Goal: Task Accomplishment & Management: Use online tool/utility

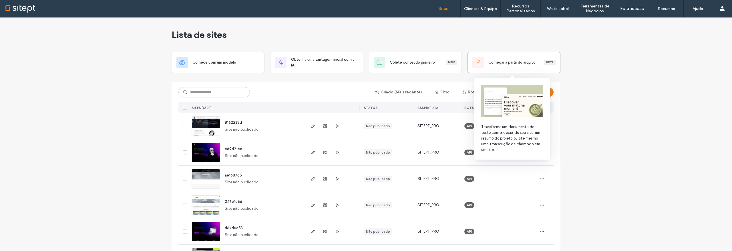
click at [504, 67] on div "Começar a partir do arquivo Beta" at bounding box center [514, 62] width 83 height 11
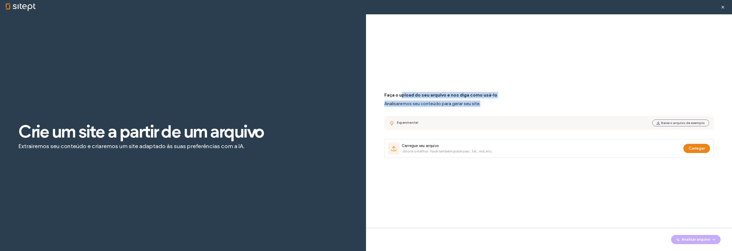
drag, startPoint x: 401, startPoint y: 94, endPoint x: 503, endPoint y: 106, distance: 102.9
click at [503, 106] on div "Faça o upload do seu arquivo e nos diga como usá-lo Analisaremos seu conteúdo p…" at bounding box center [549, 99] width 330 height 15
drag, startPoint x: 504, startPoint y: 106, endPoint x: 395, endPoint y: 87, distance: 110.6
click at [395, 87] on div "Faça o upload do seu arquivo e nos diga como usá-lo Analisaremos seu conteúdo p…" at bounding box center [549, 125] width 330 height 198
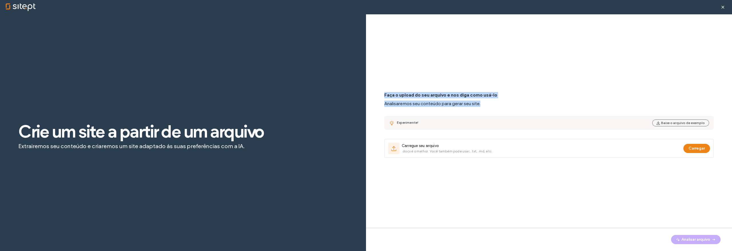
click at [395, 87] on div "Faça o upload do seu arquivo e nos diga como usá-lo Analisaremos seu conteúdo p…" at bounding box center [549, 125] width 330 height 198
drag, startPoint x: 391, startPoint y: 88, endPoint x: 525, endPoint y: 108, distance: 135.9
click at [525, 108] on div "Faça o upload do seu arquivo e nos diga como usá-lo Analisaremos seu conteúdo p…" at bounding box center [549, 125] width 330 height 198
click at [525, 108] on div "Faça o upload do seu arquivo e nos diga como usá-lo Analisaremos seu conteúdo p…" at bounding box center [549, 125] width 330 height 66
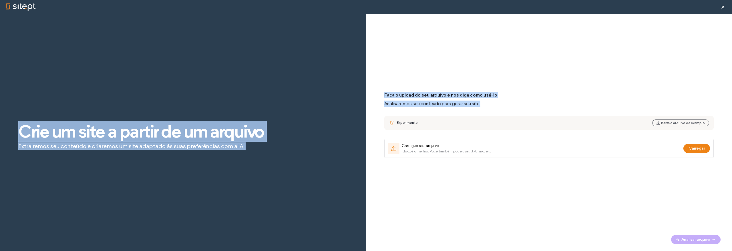
drag, startPoint x: 517, startPoint y: 107, endPoint x: 366, endPoint y: 85, distance: 153.2
click at [366, 85] on div "Crie um site a partir de um arquivo Extrairemos seu conteúdo e criaremos um sit…" at bounding box center [366, 139] width 732 height 251
click at [376, 88] on div "Faça o upload do seu arquivo e nos diga como usá-lo Analisaremos seu conteúdo p…" at bounding box center [549, 127] width 366 height 227
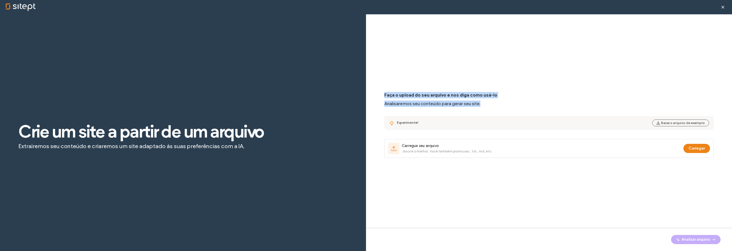
drag, startPoint x: 381, startPoint y: 88, endPoint x: 485, endPoint y: 108, distance: 106.0
click at [485, 108] on div "Faça o upload do seu arquivo e nos diga como usá-lo Analisaremos seu conteúdo p…" at bounding box center [549, 127] width 366 height 227
click at [485, 108] on div "Faça o upload do seu arquivo e nos diga como usá-lo Analisaremos seu conteúdo p…" at bounding box center [549, 125] width 330 height 66
click at [408, 125] on div "Experimente!" at bounding box center [523, 122] width 253 height 5
click at [410, 122] on span "Experimente!" at bounding box center [407, 122] width 21 height 4
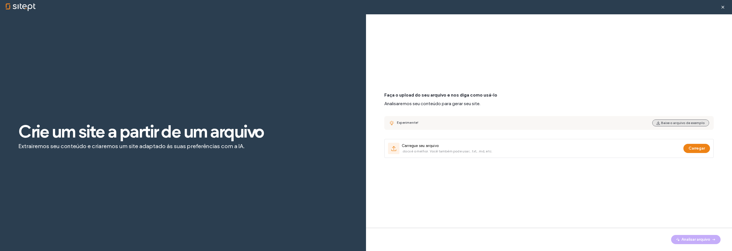
click at [679, 124] on button "Baixe o arquivo de exemplo" at bounding box center [680, 122] width 57 height 7
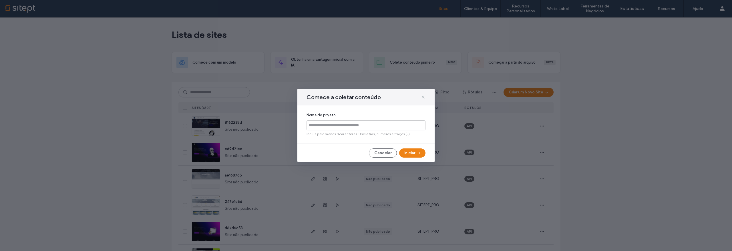
click at [423, 98] on icon at bounding box center [423, 97] width 5 height 5
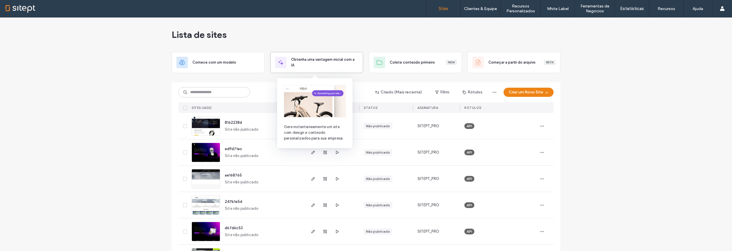
click at [336, 61] on span "Obtenha uma vantagem inicial com a IA" at bounding box center [324, 62] width 67 height 11
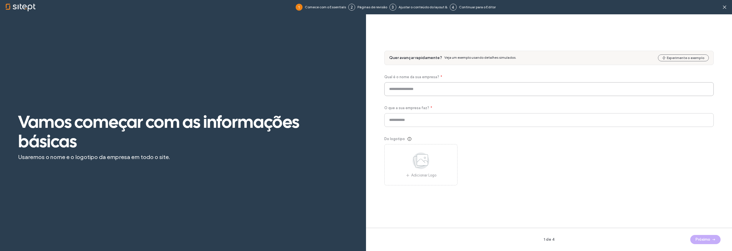
click at [405, 92] on input at bounding box center [549, 89] width 330 height 14
click at [412, 76] on span "Qual é o nome da sua empresa?" at bounding box center [411, 77] width 55 height 6
click at [417, 86] on input at bounding box center [549, 89] width 330 height 14
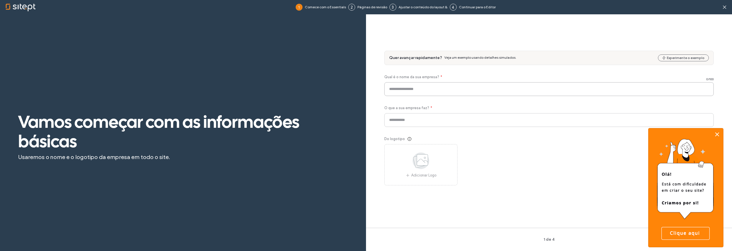
click at [417, 90] on input at bounding box center [549, 89] width 330 height 14
type input "**********"
click at [719, 134] on icon at bounding box center [717, 134] width 7 height 7
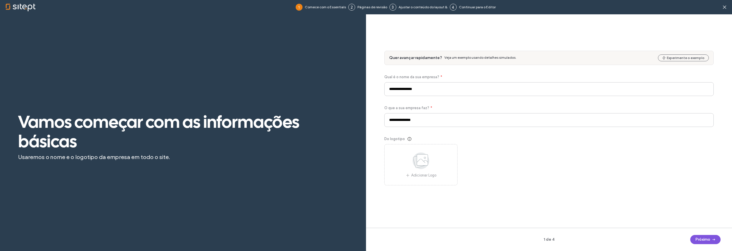
click at [700, 239] on button "Próximo" at bounding box center [705, 239] width 30 height 9
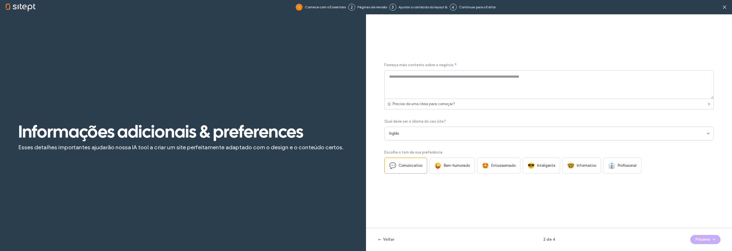
click at [407, 129] on div "Inglês" at bounding box center [549, 133] width 330 height 14
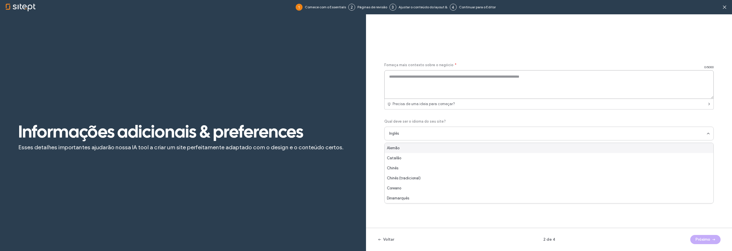
click at [442, 82] on textarea at bounding box center [549, 84] width 330 height 29
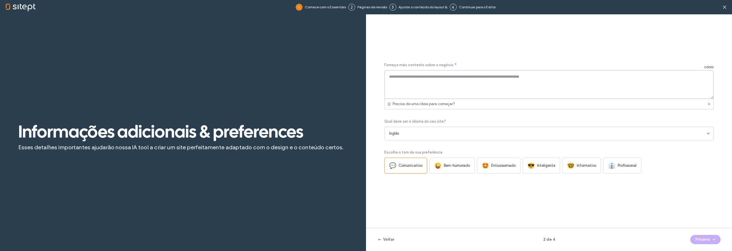
paste textarea "**********"
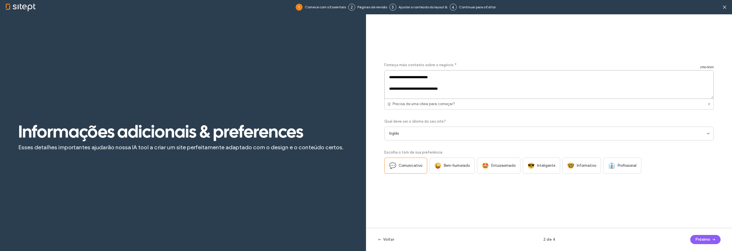
scroll to position [189, 0]
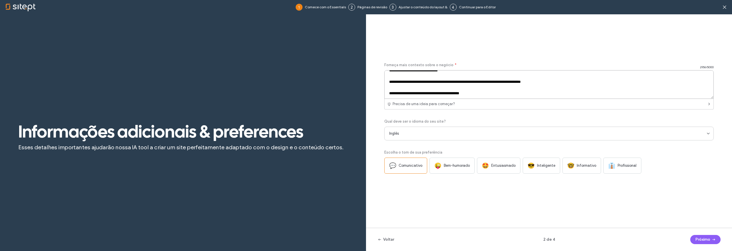
type textarea "**********"
click at [414, 133] on div "Inglês" at bounding box center [548, 133] width 318 height 6
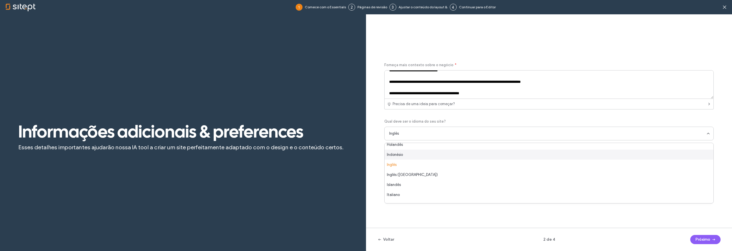
scroll to position [182, 0]
click at [406, 197] on span "Português (Portugal)" at bounding box center [416, 197] width 58 height 6
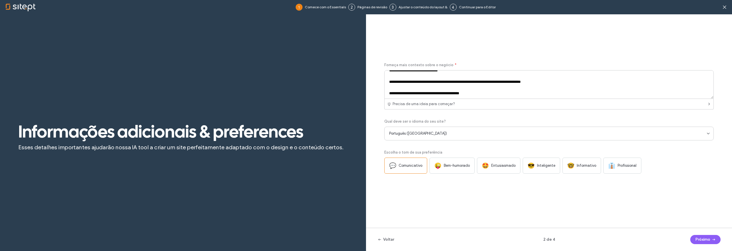
click at [410, 165] on span "Comunicativo" at bounding box center [411, 165] width 24 height 6
click at [450, 164] on span "Bem-humorado" at bounding box center [457, 165] width 26 height 6
click at [416, 167] on span "Comunicativo" at bounding box center [411, 165] width 24 height 6
click at [707, 240] on button "Próximo" at bounding box center [705, 239] width 30 height 9
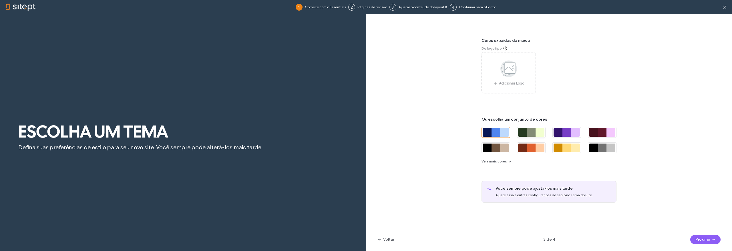
click at [526, 131] on div at bounding box center [522, 132] width 9 height 9
click at [699, 237] on button "Próximo" at bounding box center [705, 239] width 30 height 9
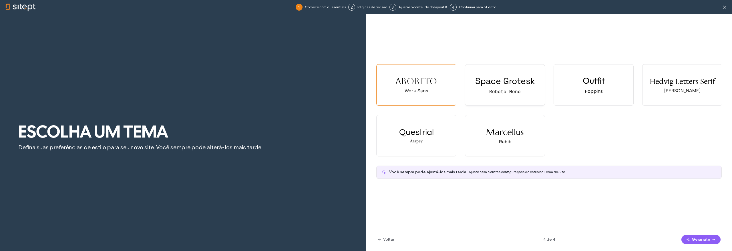
click at [493, 94] on div "Roboto Mono" at bounding box center [504, 91] width 31 height 6
click at [440, 92] on div "Aboreto Work Sans" at bounding box center [417, 84] width 80 height 41
click at [420, 130] on div "Questrial" at bounding box center [416, 132] width 35 height 9
click at [705, 240] on button "Gerar site" at bounding box center [701, 239] width 39 height 9
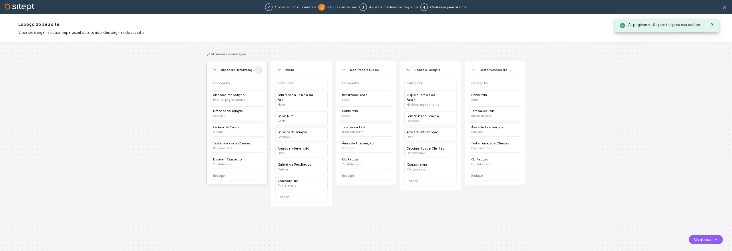
click at [259, 70] on icon "button" at bounding box center [259, 70] width 4 height 4
click at [269, 109] on span "Excluir" at bounding box center [272, 111] width 11 height 6
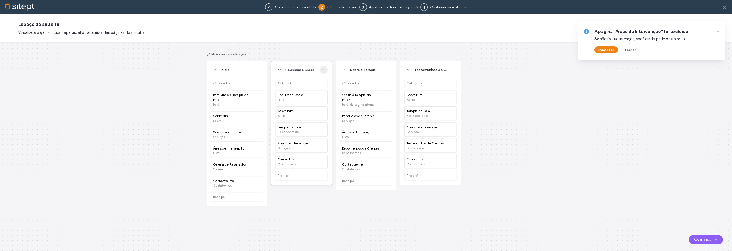
click at [322, 68] on icon "button" at bounding box center [324, 70] width 4 height 4
click at [329, 111] on icon at bounding box center [327, 110] width 5 height 5
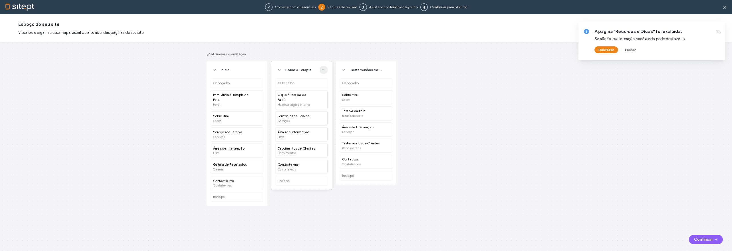
click at [324, 70] on use "button" at bounding box center [323, 70] width 3 height 1
click at [329, 111] on icon at bounding box center [327, 110] width 5 height 5
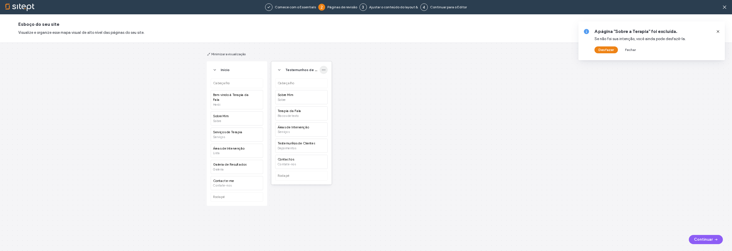
click at [326, 71] on icon "button" at bounding box center [324, 70] width 4 height 4
click at [328, 108] on span at bounding box center [328, 111] width 7 height 6
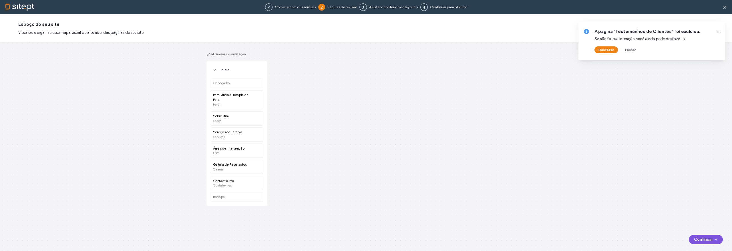
click at [701, 236] on button "Continuar" at bounding box center [706, 239] width 34 height 9
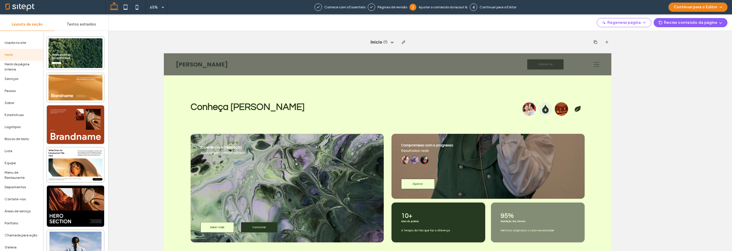
click at [94, 23] on span "Textos extraídos" at bounding box center [81, 24] width 29 height 5
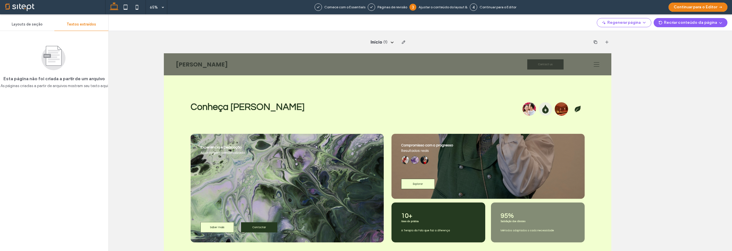
click at [34, 23] on span "Layouts de seção" at bounding box center [27, 24] width 31 height 5
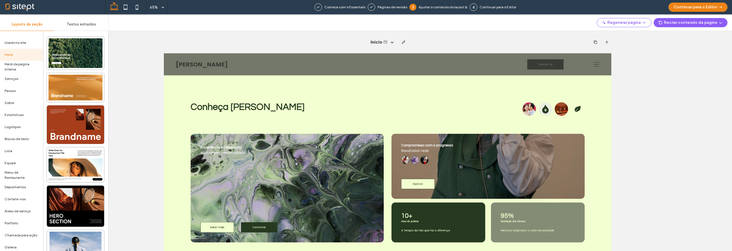
scroll to position [66, 0]
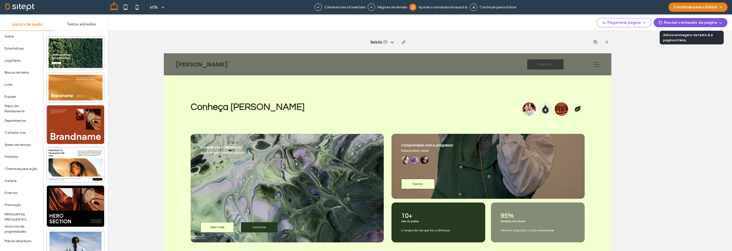
click at [671, 25] on button "Recriar conteúdo da página" at bounding box center [691, 22] width 74 height 9
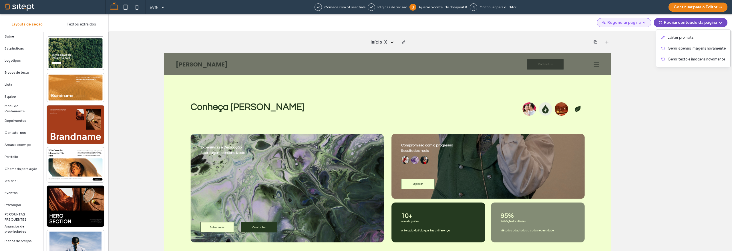
click at [649, 23] on button "Regenerar página" at bounding box center [624, 22] width 55 height 9
click at [639, 33] on div "Regenerar página" at bounding box center [619, 37] width 69 height 11
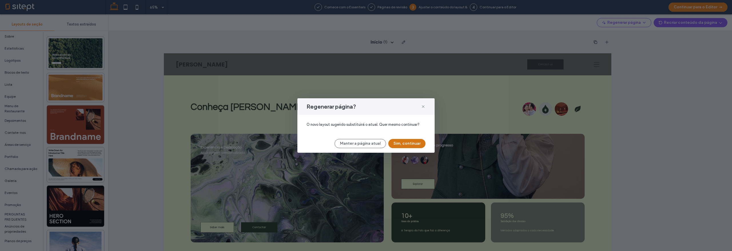
click at [410, 144] on button "Sim, continuar" at bounding box center [406, 143] width 37 height 9
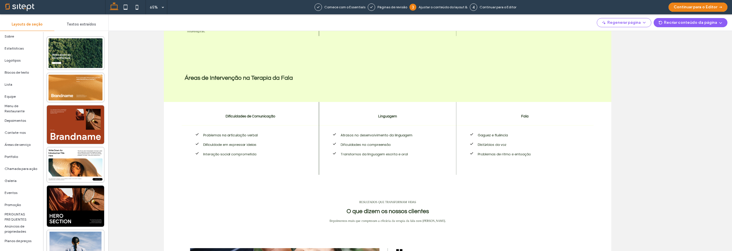
scroll to position [0, 0]
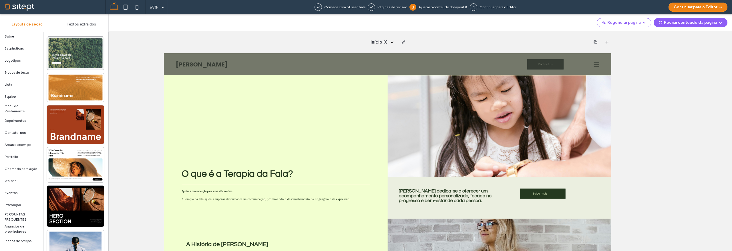
click at [69, 64] on div at bounding box center [75, 53] width 57 height 33
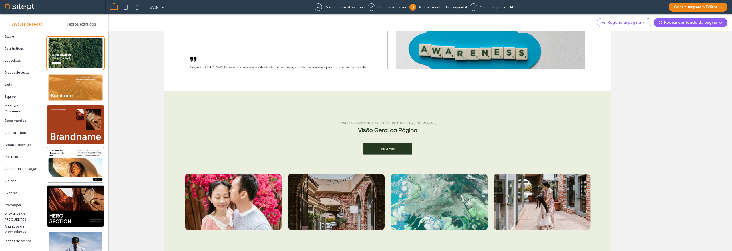
scroll to position [832, 0]
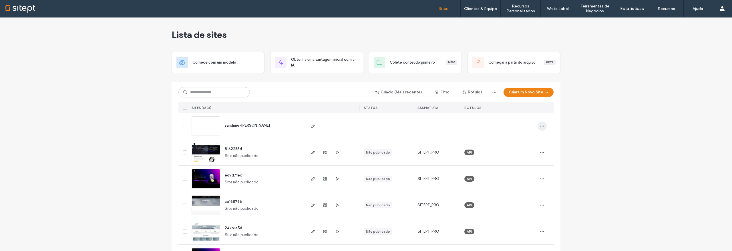
click at [540, 124] on icon "button" at bounding box center [542, 126] width 5 height 5
click at [532, 138] on div "Excluir site" at bounding box center [519, 140] width 51 height 11
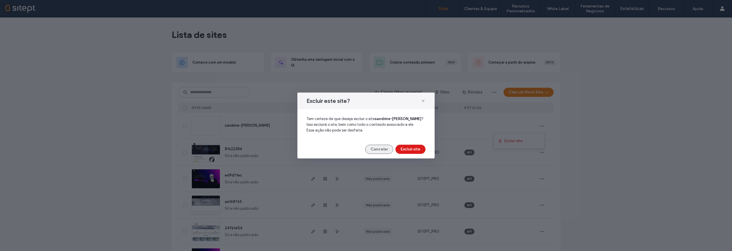
click at [379, 147] on button "Cancelar" at bounding box center [379, 148] width 28 height 9
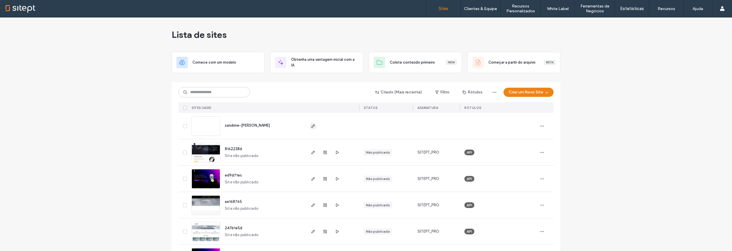
click at [311, 125] on icon "button" at bounding box center [313, 126] width 5 height 5
click at [540, 125] on icon "button" at bounding box center [542, 126] width 5 height 5
drag, startPoint x: 529, startPoint y: 141, endPoint x: 520, endPoint y: 138, distance: 8.7
click at [528, 141] on div "Excluir site" at bounding box center [519, 140] width 51 height 11
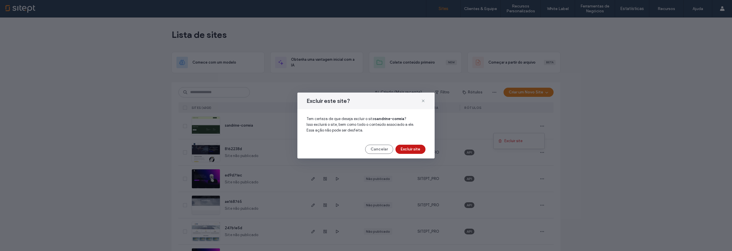
click at [412, 148] on button "Excluir site" at bounding box center [411, 148] width 30 height 9
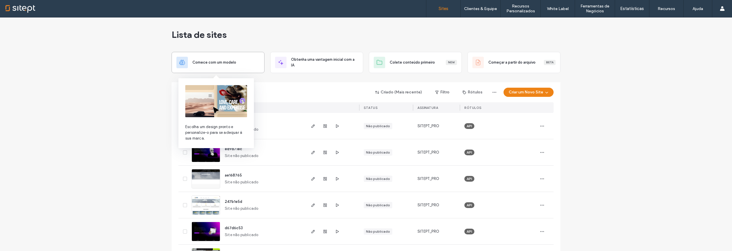
click at [228, 57] on div "Comece com um modelo" at bounding box center [217, 62] width 83 height 11
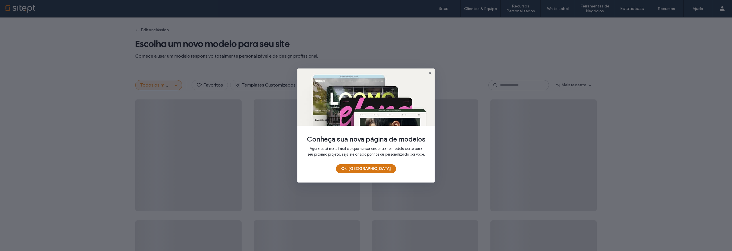
click at [373, 170] on button "Ok, [GEOGRAPHIC_DATA]" at bounding box center [366, 168] width 60 height 9
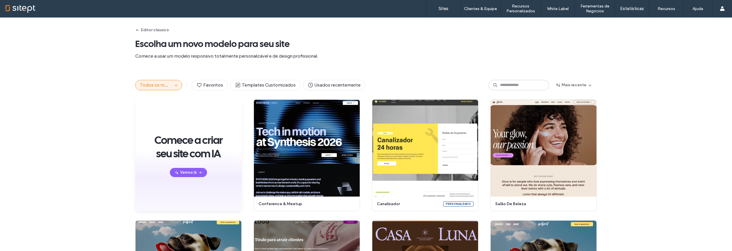
scroll to position [1, 0]
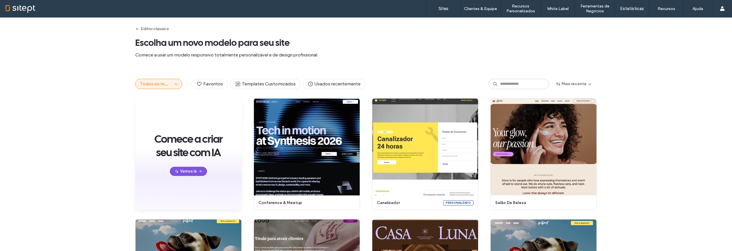
click at [194, 169] on button "Vamos lá" at bounding box center [188, 170] width 37 height 9
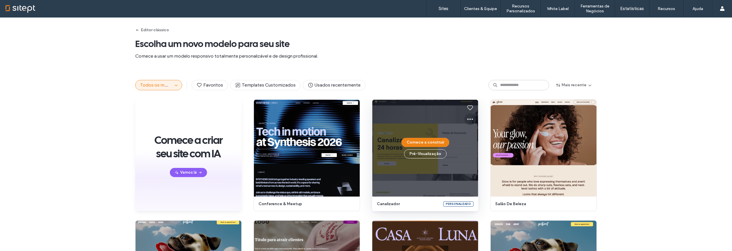
click at [468, 119] on use at bounding box center [470, 118] width 6 height 1
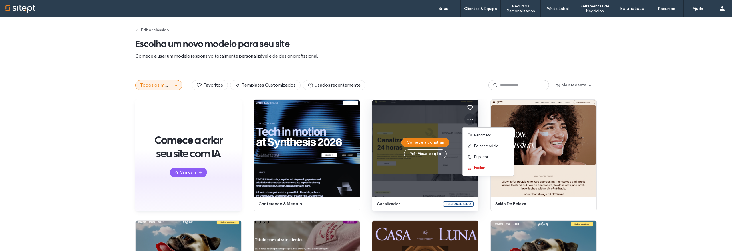
click at [468, 119] on use at bounding box center [470, 118] width 6 height 1
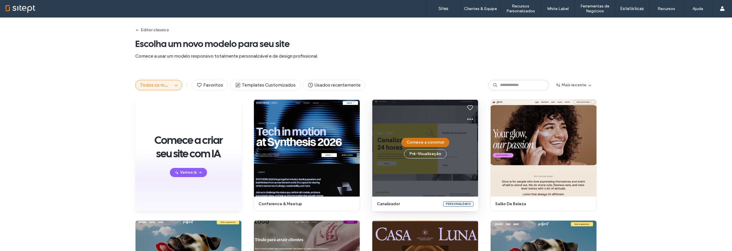
click at [432, 140] on button "Comece a construir" at bounding box center [426, 142] width 48 height 9
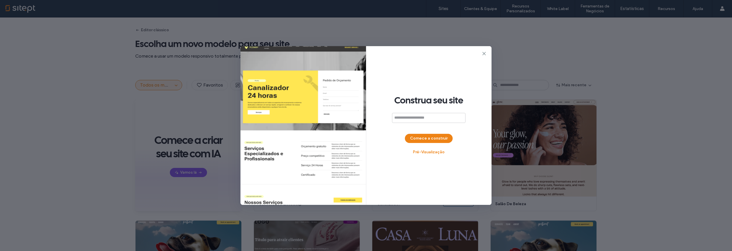
click at [419, 116] on input at bounding box center [429, 118] width 74 height 10
type input "*****"
click at [426, 136] on button "Comece a construir" at bounding box center [429, 138] width 48 height 9
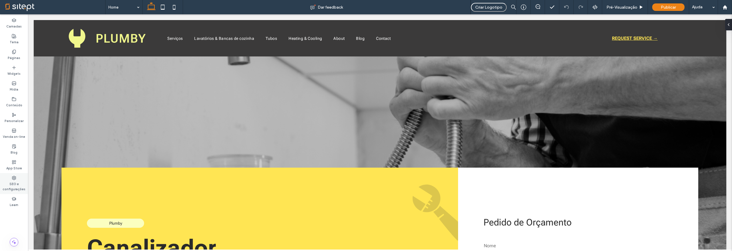
click at [14, 182] on label "SEO e configurações" at bounding box center [14, 185] width 28 height 11
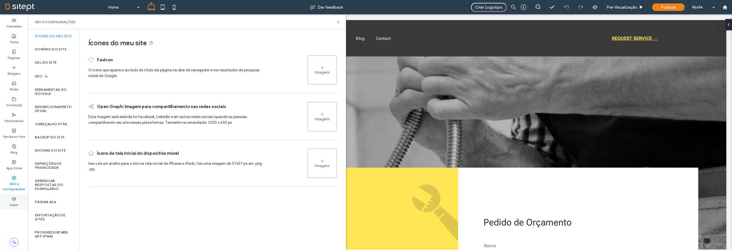
click at [13, 195] on div "Learn" at bounding box center [14, 202] width 28 height 16
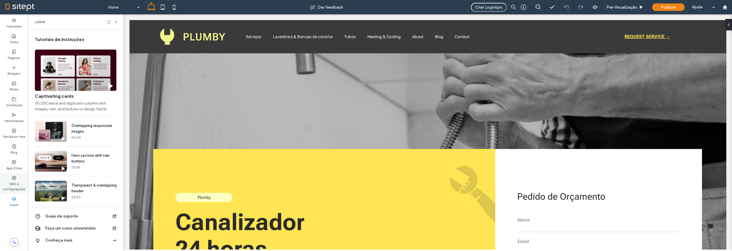
click at [15, 182] on label "SEO e configurações" at bounding box center [14, 185] width 28 height 11
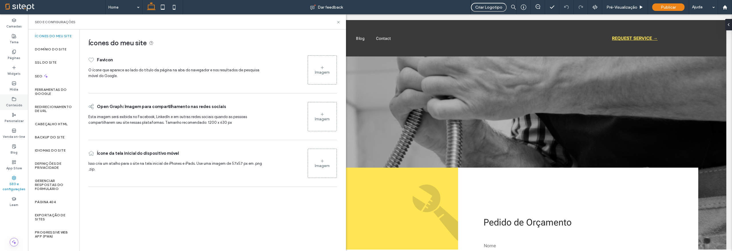
click at [12, 98] on use at bounding box center [14, 98] width 4 height 3
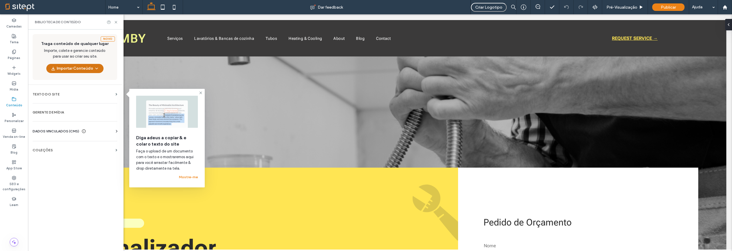
click at [94, 70] on icon "button" at bounding box center [96, 68] width 5 height 5
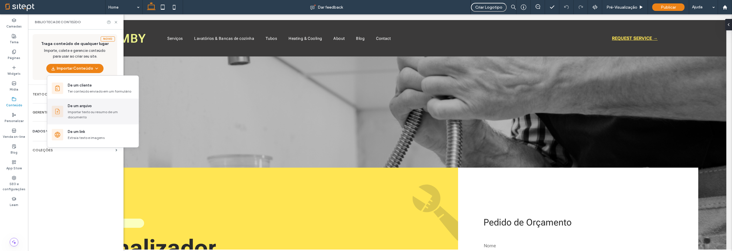
click at [88, 110] on div "Importar texto ou resumo de um documento" at bounding box center [101, 114] width 66 height 10
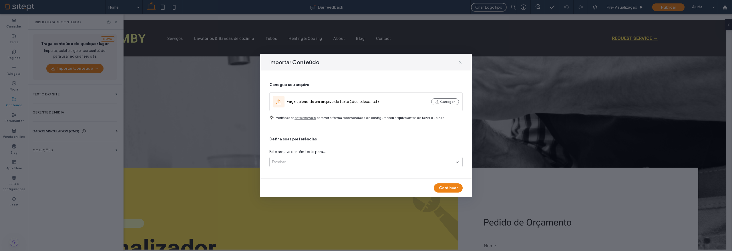
click at [305, 117] on span "este exemplo" at bounding box center [305, 117] width 21 height 5
click at [454, 102] on button "Carregar" at bounding box center [445, 101] width 28 height 7
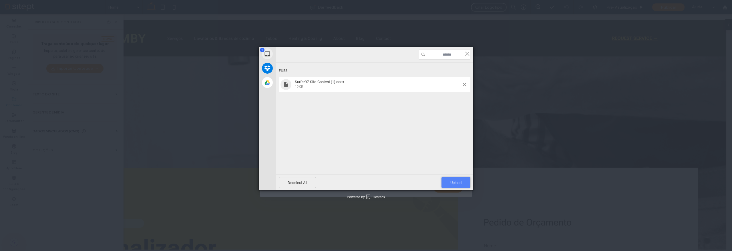
click at [445, 181] on span "Upload 1" at bounding box center [456, 182] width 29 height 11
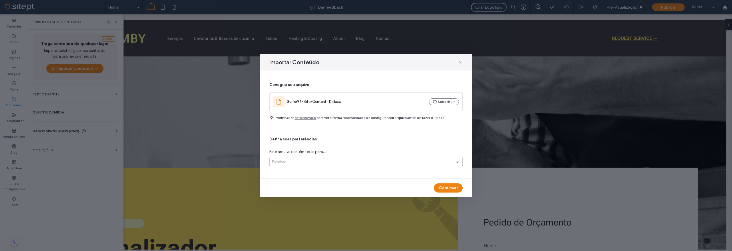
click at [313, 162] on div "Escolher" at bounding box center [364, 162] width 184 height 6
click at [307, 180] on span "Várias páginas do site" at bounding box center [291, 182] width 38 height 6
click at [448, 186] on button "Continuar" at bounding box center [448, 187] width 29 height 9
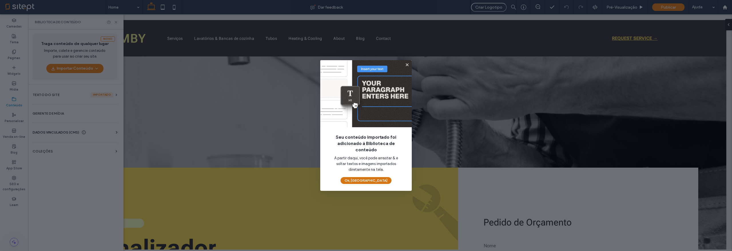
click at [372, 179] on button "Ok, [GEOGRAPHIC_DATA]" at bounding box center [366, 180] width 51 height 7
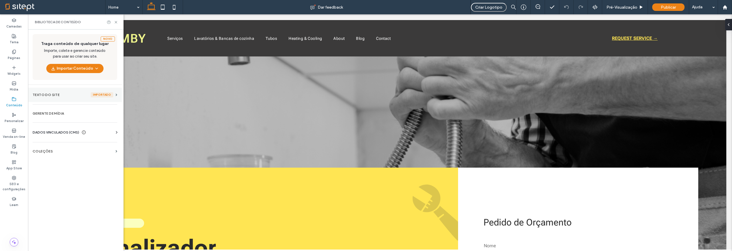
click at [62, 97] on section "Texto do Site importado" at bounding box center [75, 95] width 94 height 14
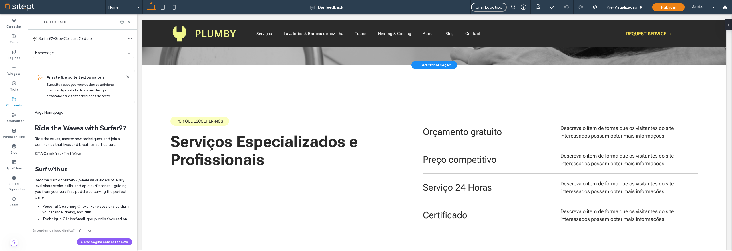
scroll to position [84, 0]
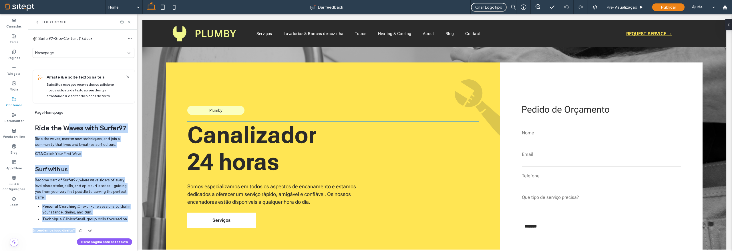
drag, startPoint x: 207, startPoint y: 142, endPoint x: 188, endPoint y: 126, distance: 23.9
click at [38, 121] on div "Drag Text To Canvas" at bounding box center [57, 121] width 48 height 3
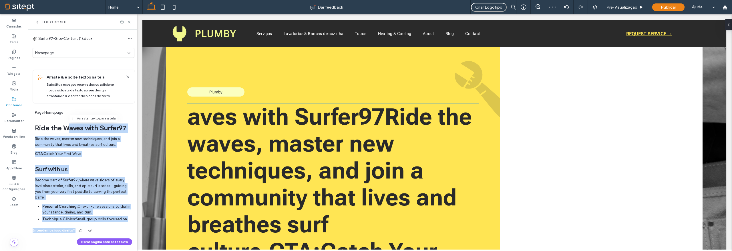
scroll to position [103, 0]
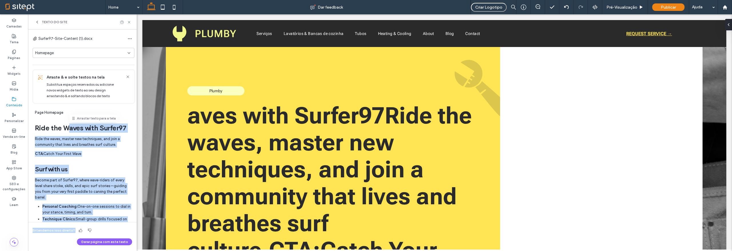
click at [79, 144] on p "Ride the waves, master new techniques, and join a community that lives and brea…" at bounding box center [83, 141] width 97 height 11
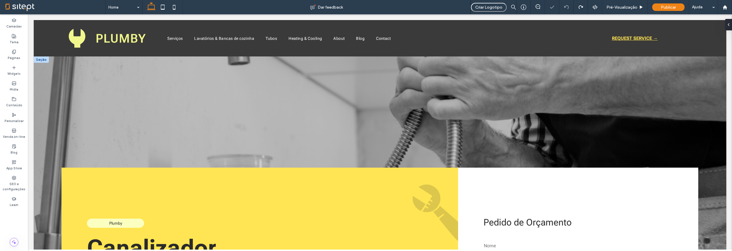
scroll to position [0, 0]
click at [13, 105] on label "Conteúdo" at bounding box center [14, 104] width 16 height 6
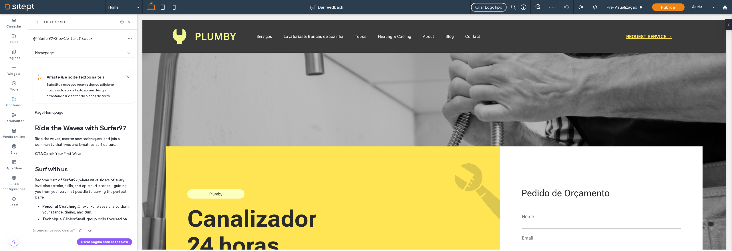
click at [76, 54] on div "Homepage" at bounding box center [81, 53] width 92 height 6
click at [70, 70] on div "About Us" at bounding box center [82, 73] width 98 height 10
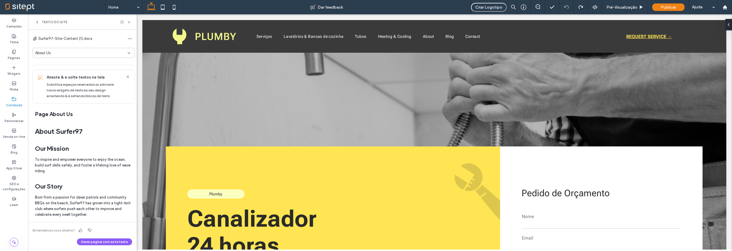
click at [72, 54] on div "About Us" at bounding box center [81, 53] width 92 height 6
click at [58, 82] on div "Services" at bounding box center [82, 83] width 98 height 10
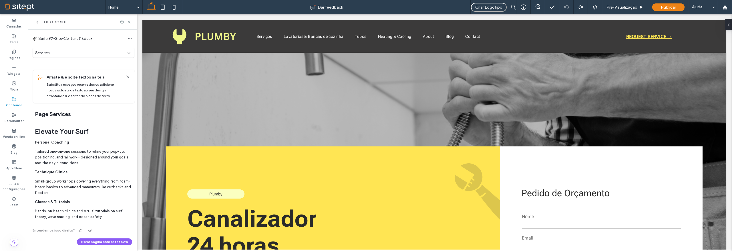
click at [61, 52] on div "Services" at bounding box center [81, 53] width 92 height 6
click at [57, 93] on div "Our Classes" at bounding box center [82, 93] width 98 height 10
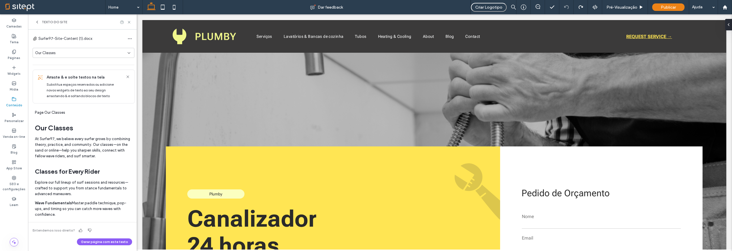
click at [61, 54] on div "Our Classes" at bounding box center [81, 53] width 92 height 6
click at [49, 105] on span "Contact Us" at bounding box center [45, 103] width 20 height 6
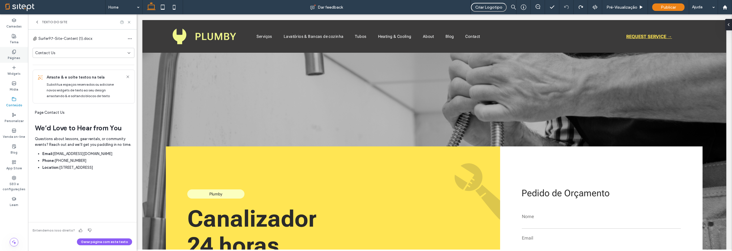
click at [10, 51] on div "Páginas" at bounding box center [14, 55] width 28 height 16
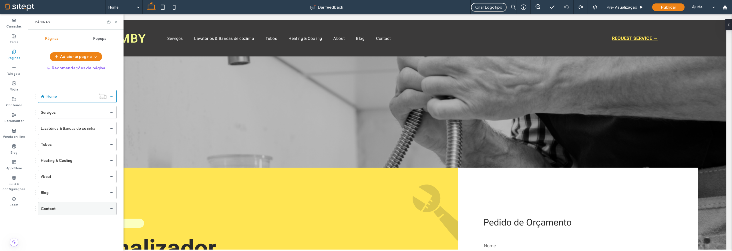
click at [56, 209] on div "Contact" at bounding box center [74, 208] width 66 height 6
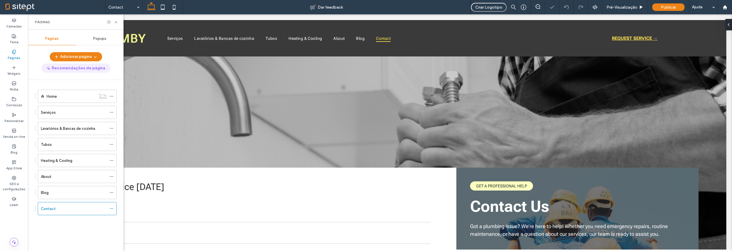
click at [94, 68] on button "Recomendações de página" at bounding box center [75, 68] width 69 height 9
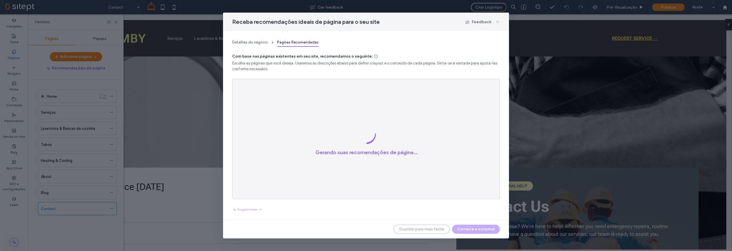
click at [495, 21] on icon at bounding box center [497, 21] width 5 height 5
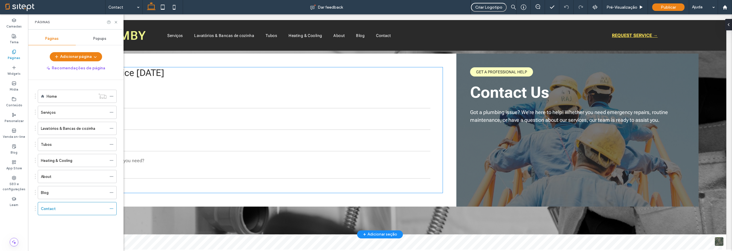
scroll to position [114, 0]
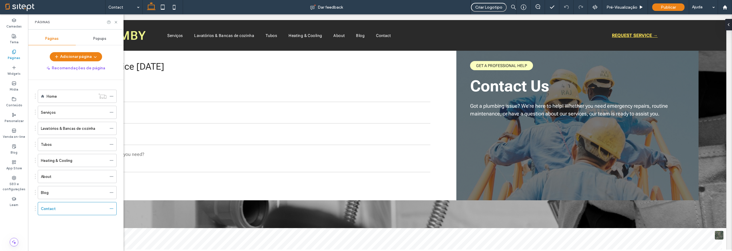
click at [12, 51] on icon at bounding box center [14, 51] width 5 height 5
click at [18, 98] on div "Conteúdo" at bounding box center [14, 102] width 28 height 16
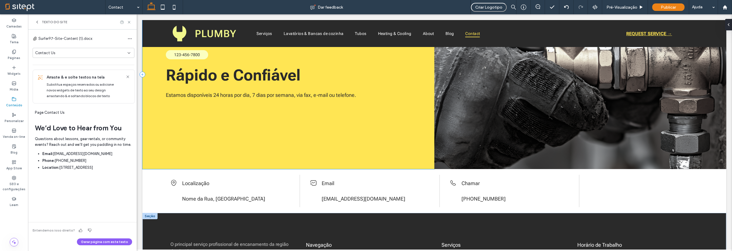
scroll to position [574, 0]
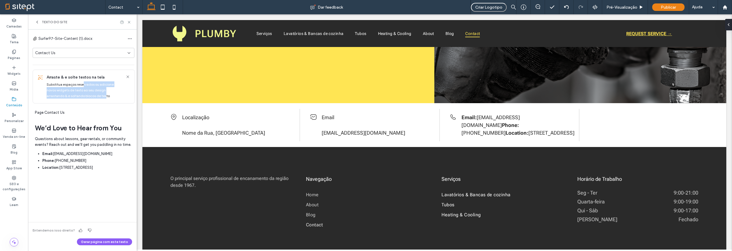
drag, startPoint x: 83, startPoint y: 84, endPoint x: 105, endPoint y: 94, distance: 24.1
click at [105, 94] on span "Substitua espaços reservados ou adicione novos widgets de texto ao seu design a…" at bounding box center [80, 90] width 67 height 16
drag, startPoint x: 108, startPoint y: 94, endPoint x: 68, endPoint y: 85, distance: 41.3
click at [68, 85] on span "Substitua espaços reservados ou adicione novos widgets de texto ao seu design a…" at bounding box center [80, 90] width 67 height 16
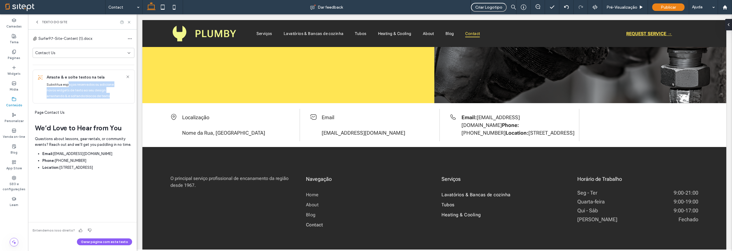
click at [68, 85] on span "Substitua espaços reservados ou adicione novos widgets de texto ao seu design a…" at bounding box center [80, 90] width 67 height 16
click at [91, 54] on div "Contact Us" at bounding box center [81, 53] width 92 height 6
click at [72, 96] on div "Our Classes" at bounding box center [82, 93] width 98 height 10
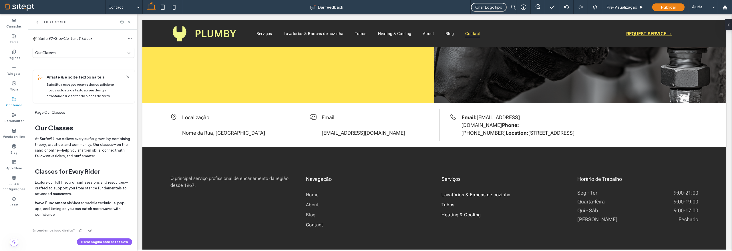
click at [71, 56] on div "Our Classes" at bounding box center [84, 53] width 102 height 10
click at [67, 87] on div "Services" at bounding box center [82, 83] width 98 height 10
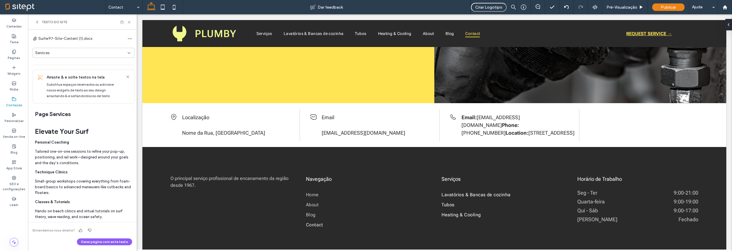
click at [67, 55] on div "Services" at bounding box center [81, 53] width 92 height 6
click at [68, 71] on div "About Us" at bounding box center [82, 73] width 98 height 10
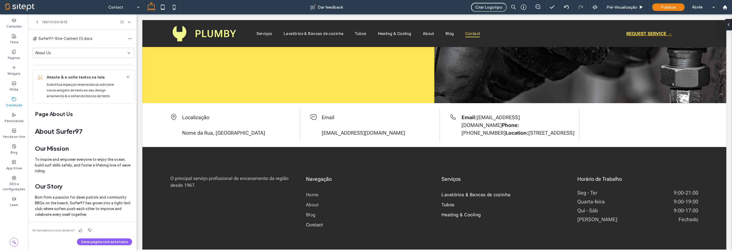
click at [66, 55] on div "About Us" at bounding box center [81, 53] width 92 height 6
click at [66, 66] on div "Homepage" at bounding box center [82, 63] width 98 height 10
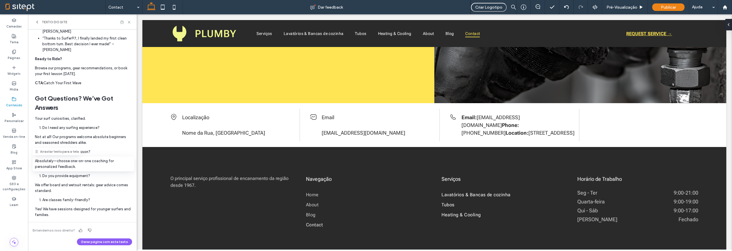
scroll to position [0, 0]
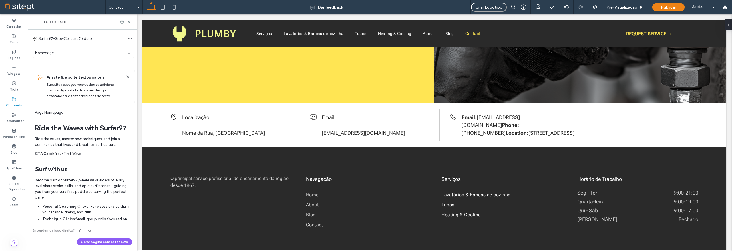
click at [86, 55] on div "Homepage" at bounding box center [81, 53] width 92 height 6
click at [71, 74] on div "About Us" at bounding box center [82, 73] width 98 height 10
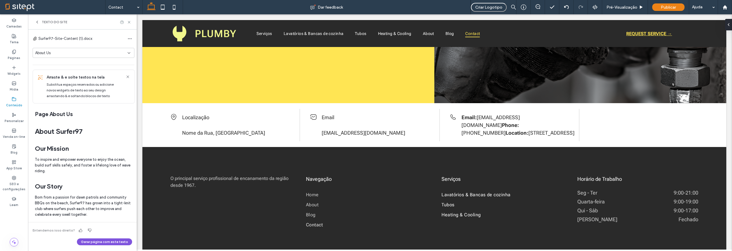
click at [93, 242] on button "Gerar página com este texto" at bounding box center [104, 241] width 55 height 7
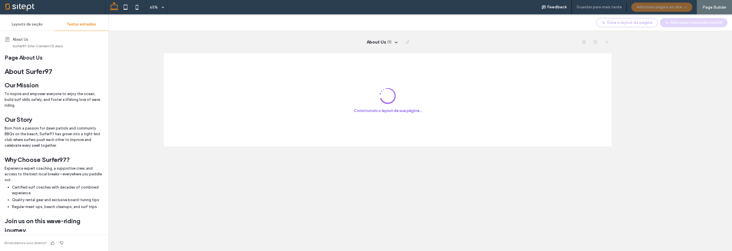
click at [37, 23] on span "Layouts de seção" at bounding box center [27, 24] width 31 height 5
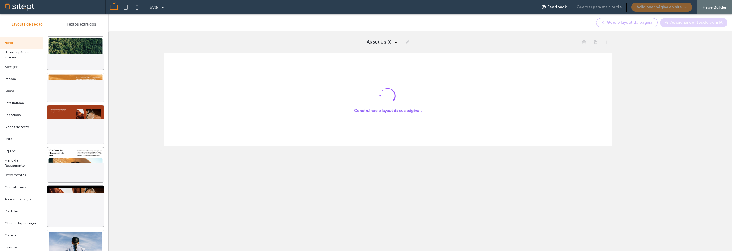
click at [76, 23] on span "Textos extraídos" at bounding box center [81, 24] width 29 height 5
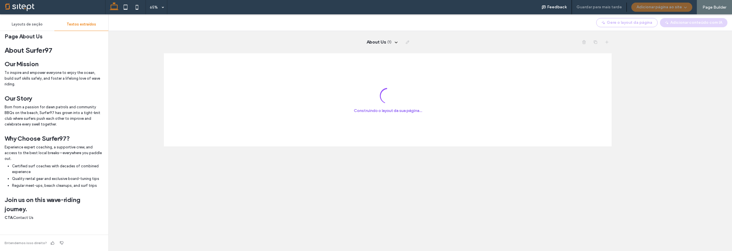
scroll to position [22, 0]
click at [391, 41] on span "( 1 )" at bounding box center [390, 42] width 4 height 6
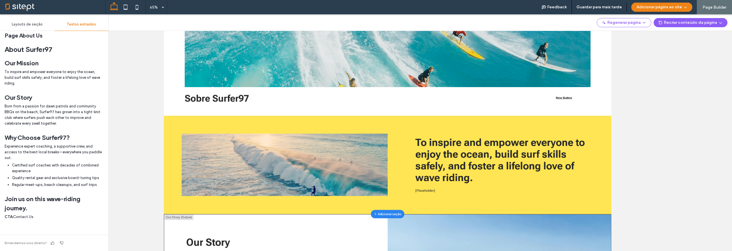
scroll to position [213, 0]
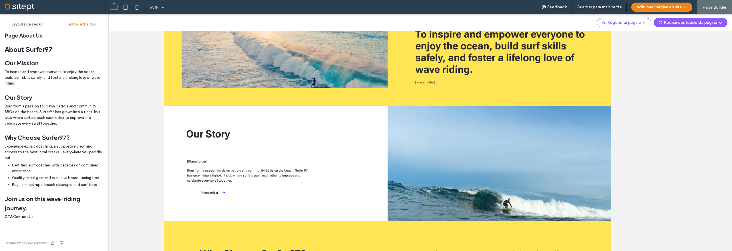
click at [22, 26] on span "Layouts de seção" at bounding box center [27, 24] width 31 height 5
